Goal: Check status

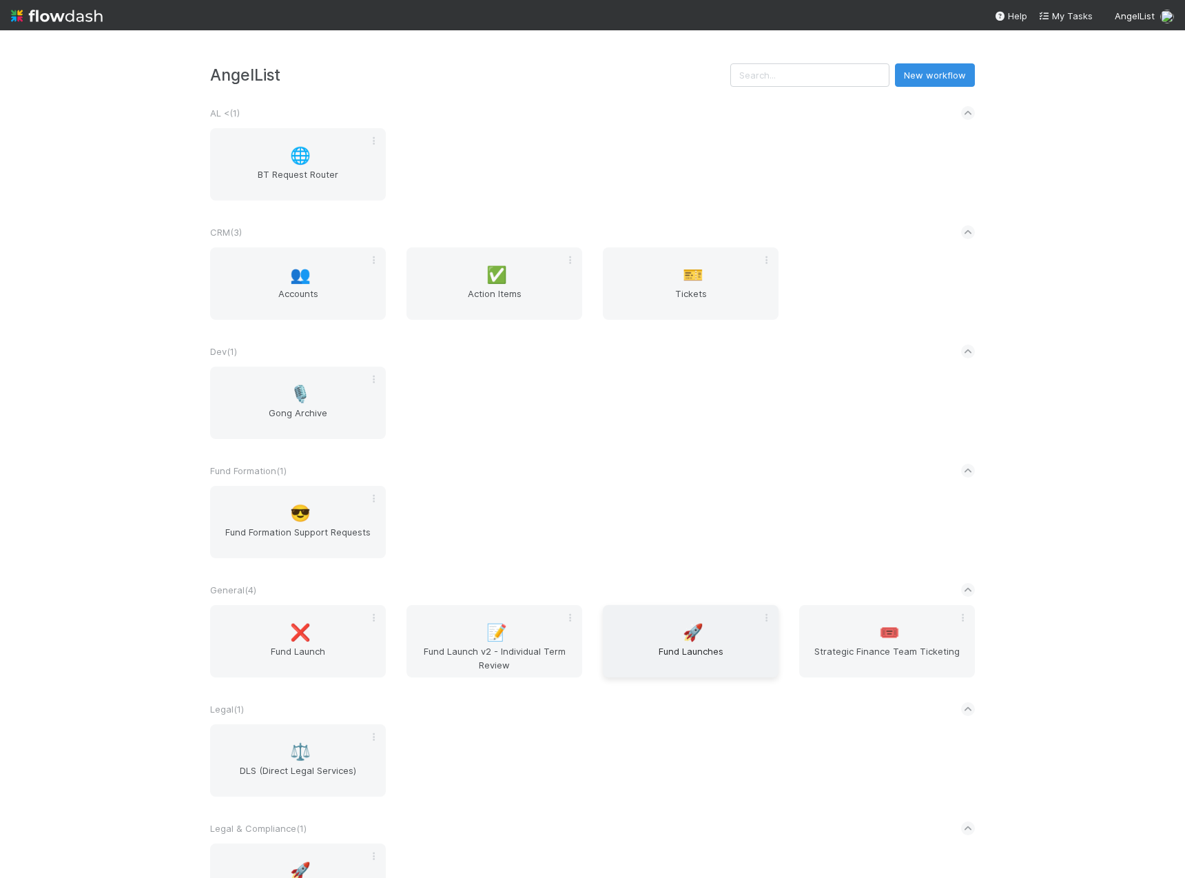
click at [670, 634] on div "🚀 Fund Launches" at bounding box center [691, 641] width 176 height 72
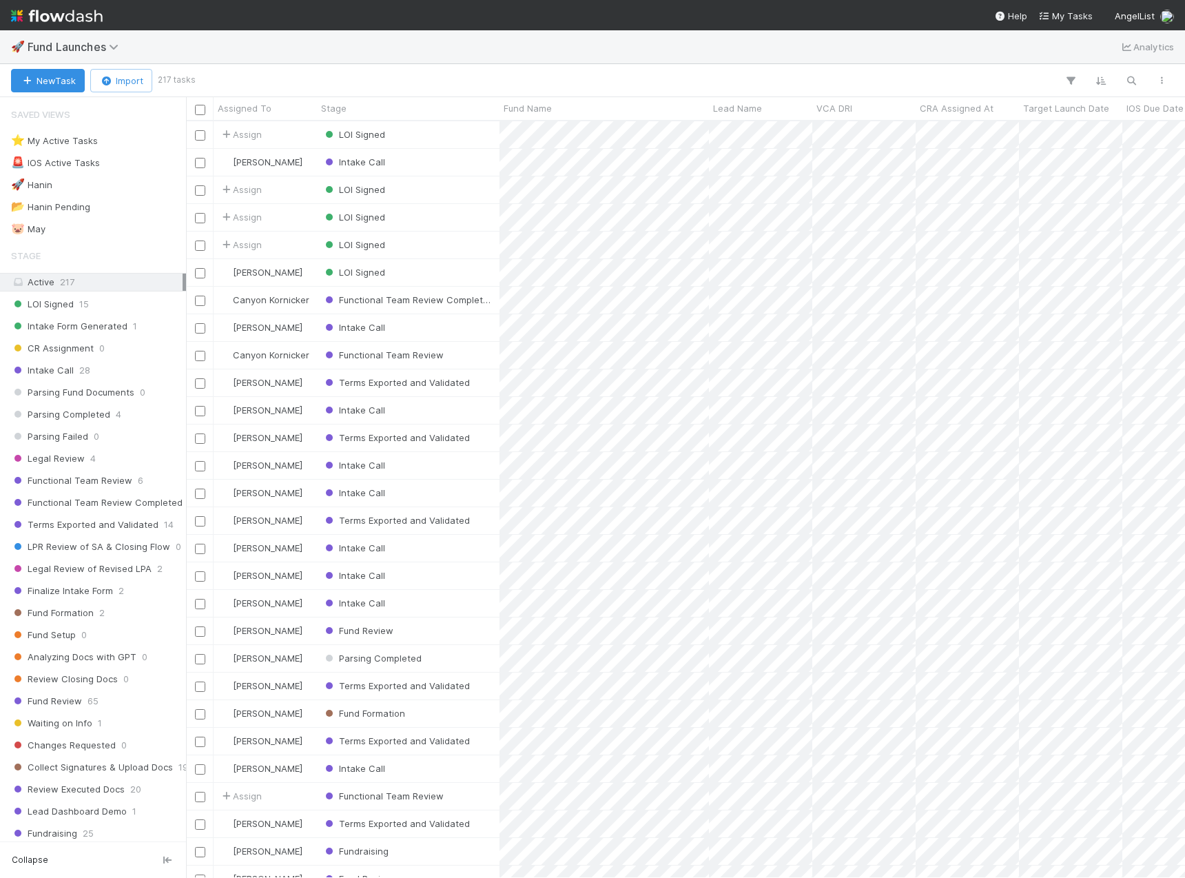
scroll to position [746, 988]
click at [1138, 81] on button "button" at bounding box center [1131, 81] width 25 height 18
type input "[PERSON_NAME]"
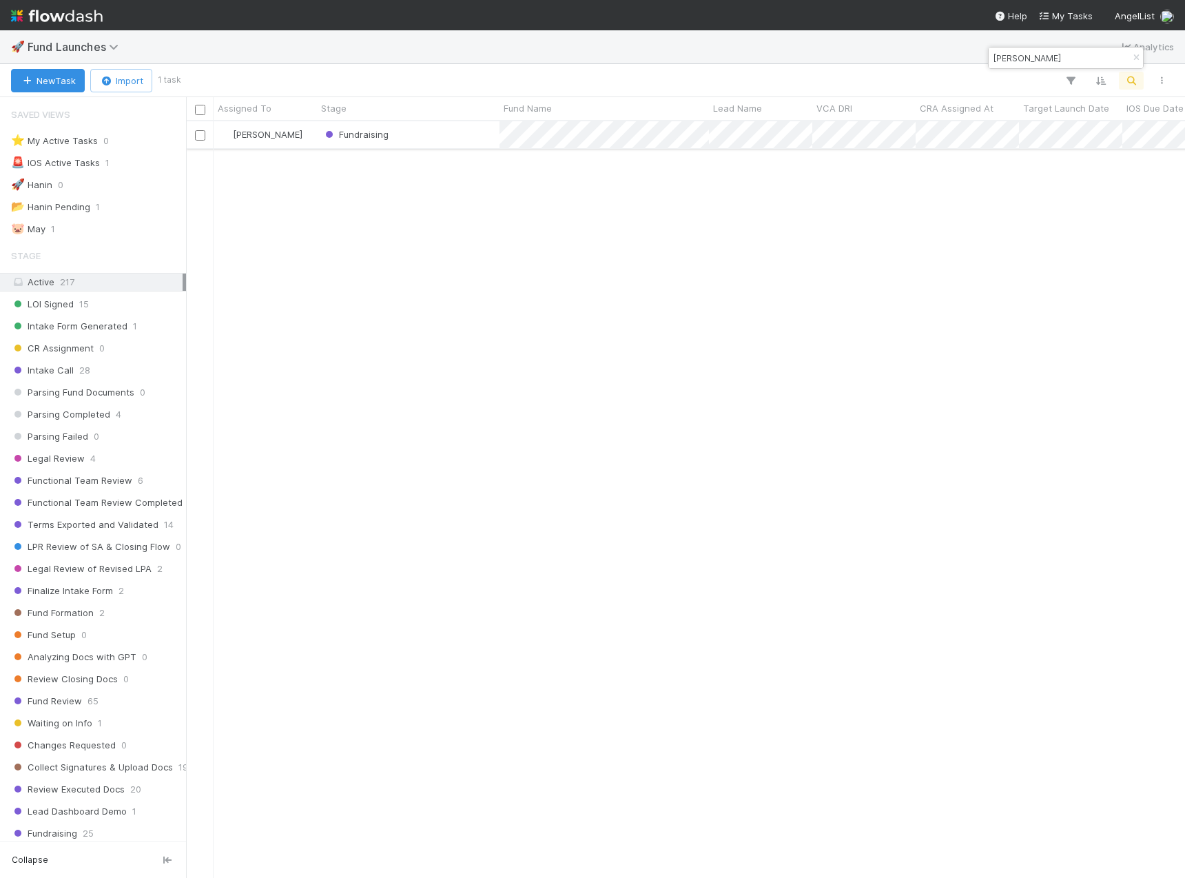
click at [445, 136] on div "Fundraising" at bounding box center [408, 134] width 183 height 27
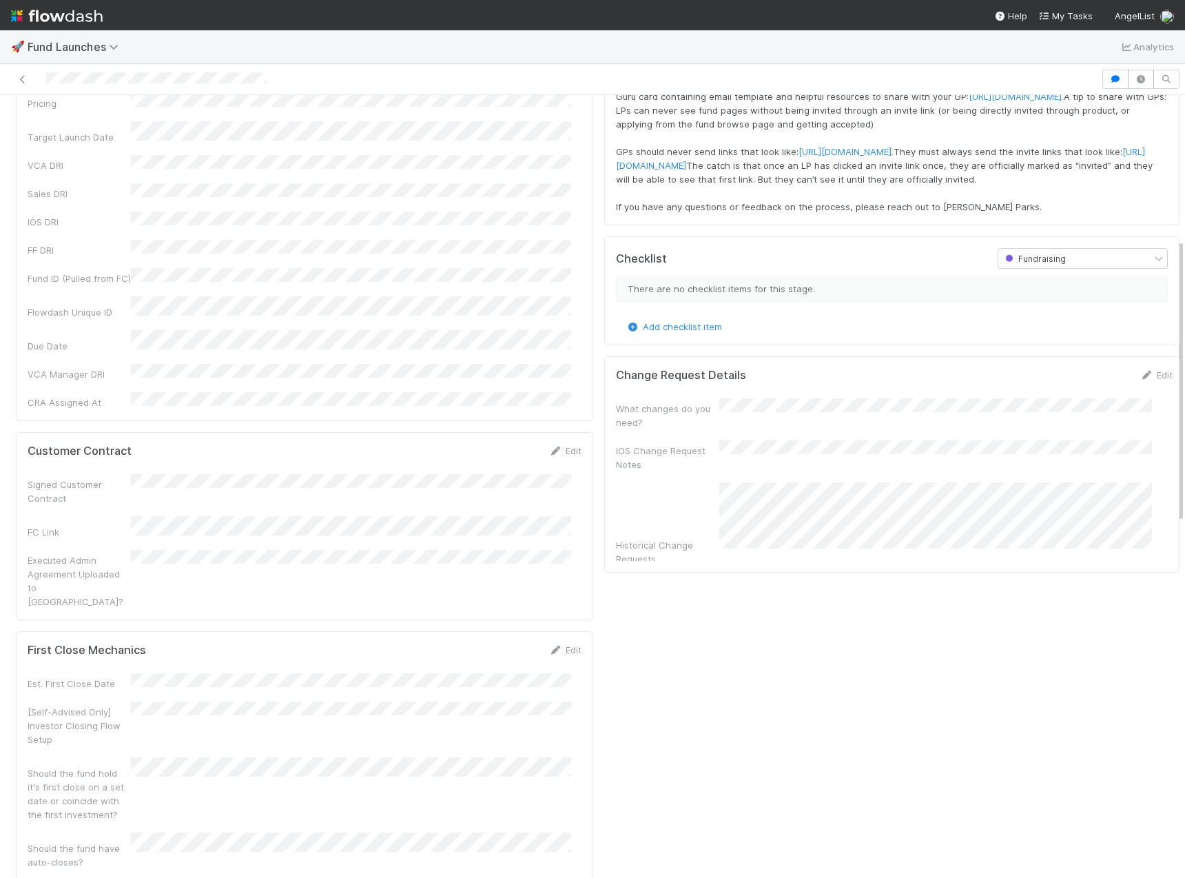
scroll to position [438, 0]
